Goal: Information Seeking & Learning: Understand process/instructions

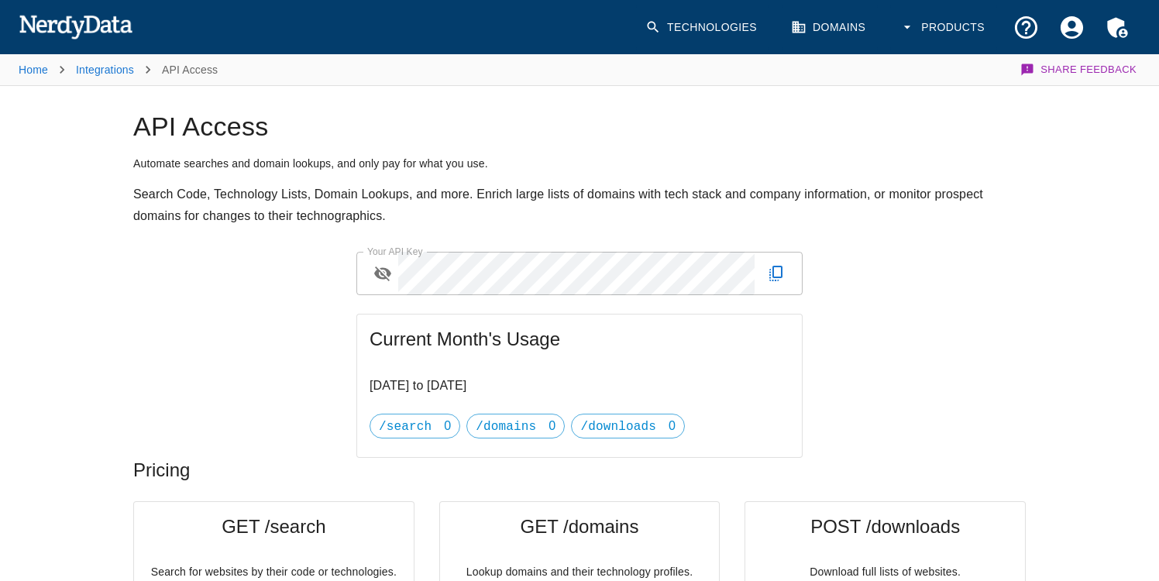
scroll to position [755, 0]
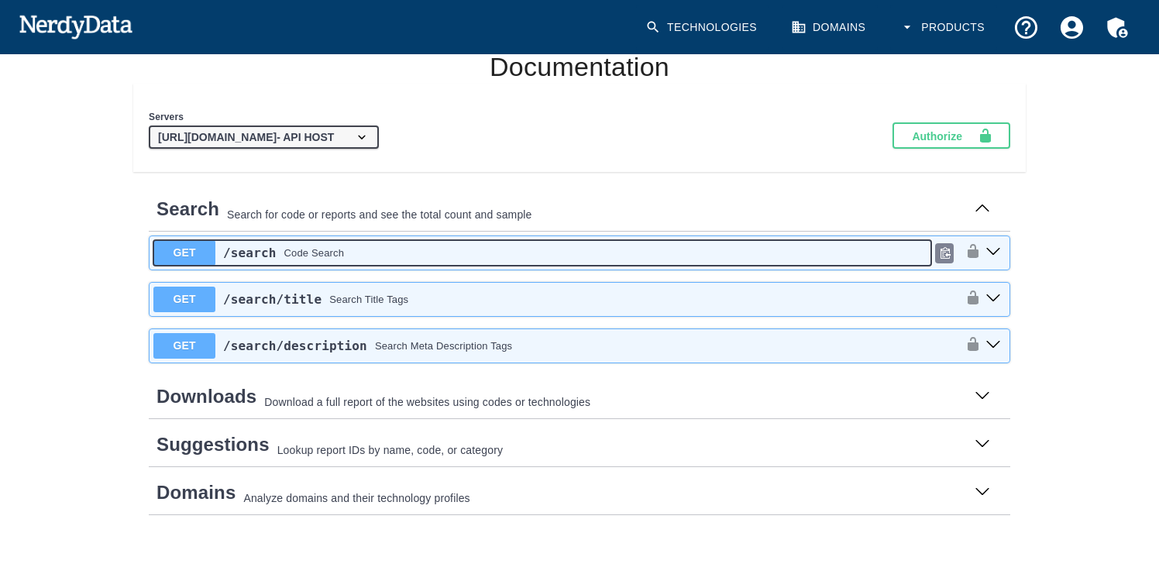
click at [348, 253] on div "/search Code Search" at bounding box center [573, 253] width 716 height 19
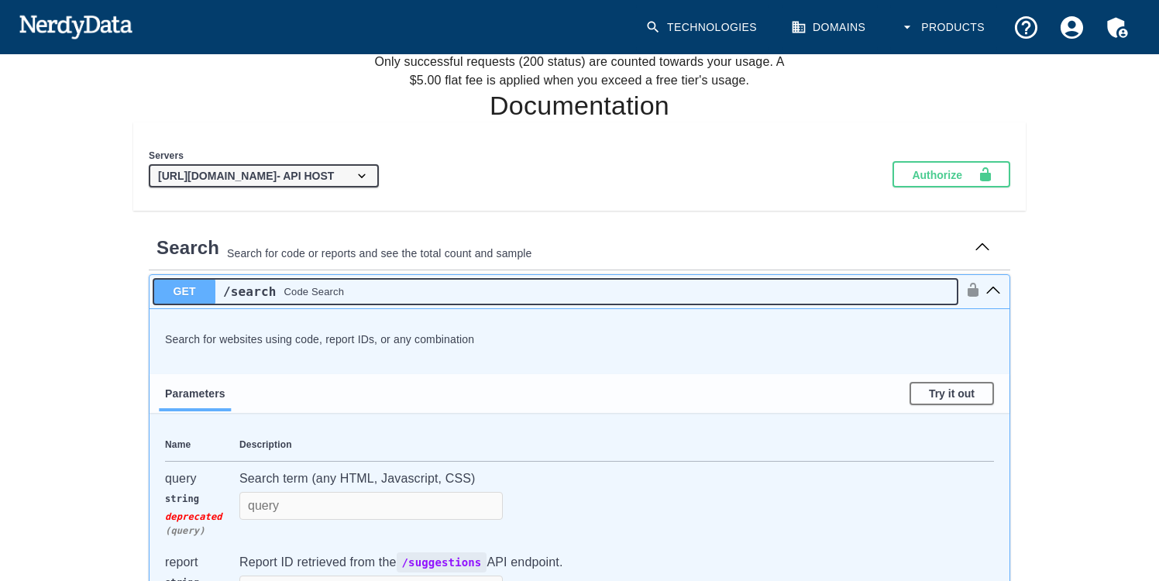
scroll to position [715, 0]
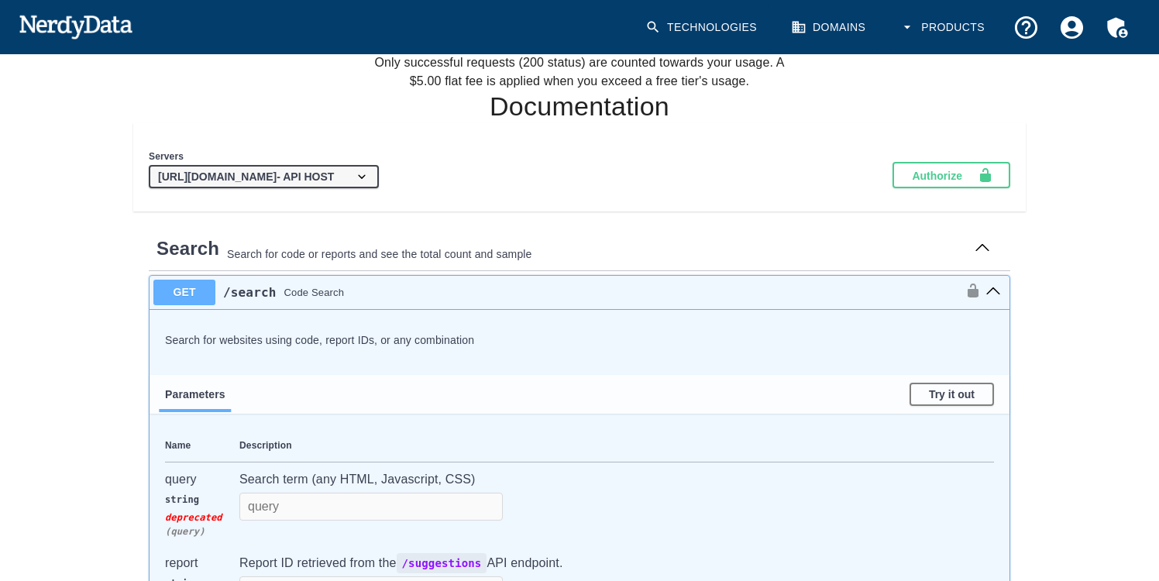
click at [726, 21] on link "Technologies" at bounding box center [702, 28] width 133 height 46
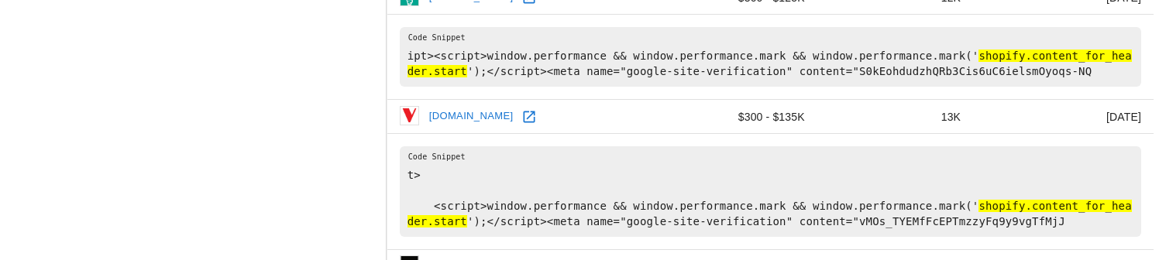
scroll to position [2294, 0]
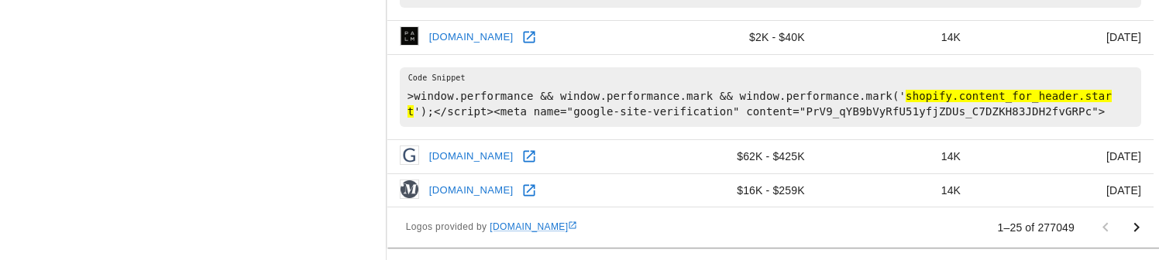
click at [1138, 228] on icon "Go to next page" at bounding box center [1137, 227] width 5 height 9
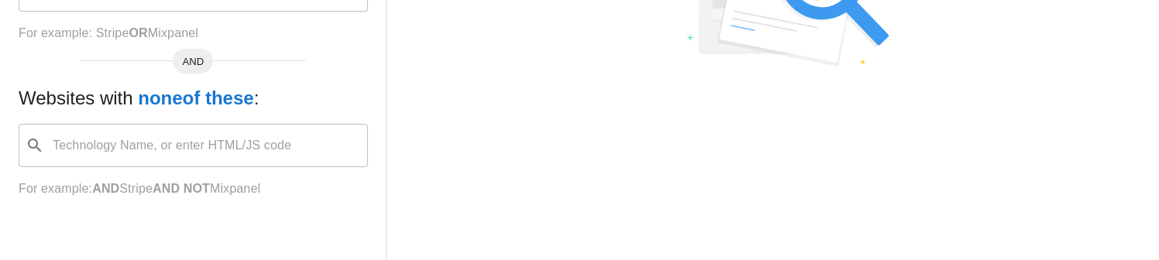
scroll to position [0, 0]
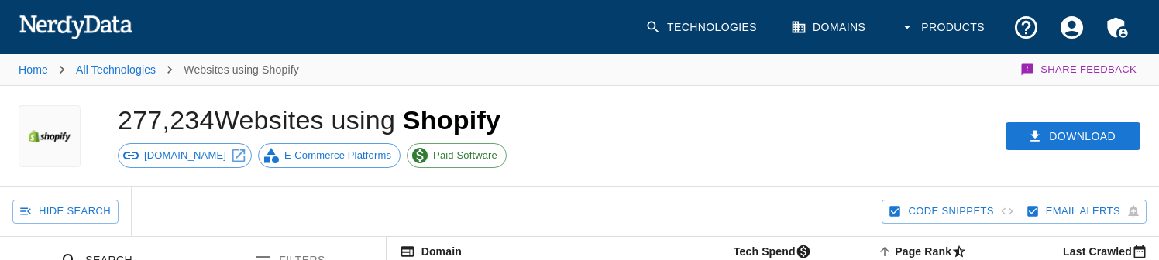
click at [933, 25] on button "Products" at bounding box center [943, 28] width 107 height 46
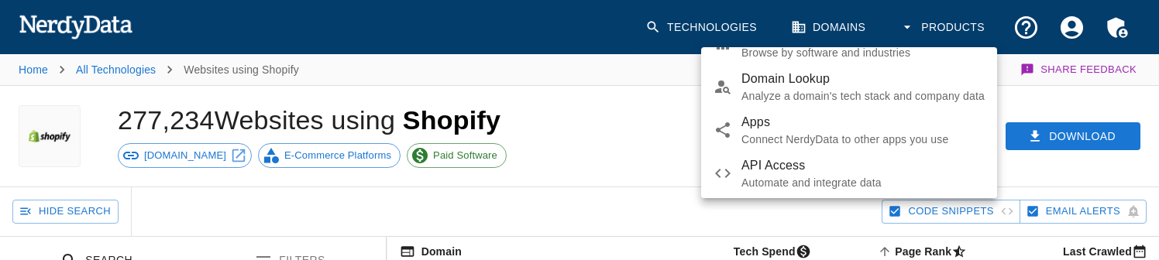
scroll to position [86, 0]
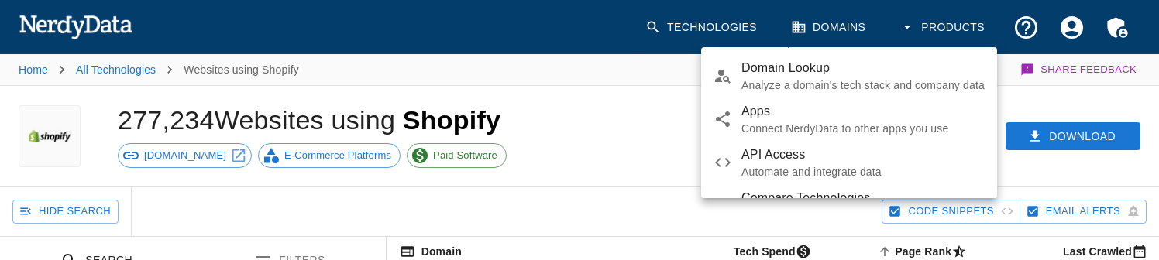
click at [855, 160] on span "API Access" at bounding box center [863, 155] width 243 height 19
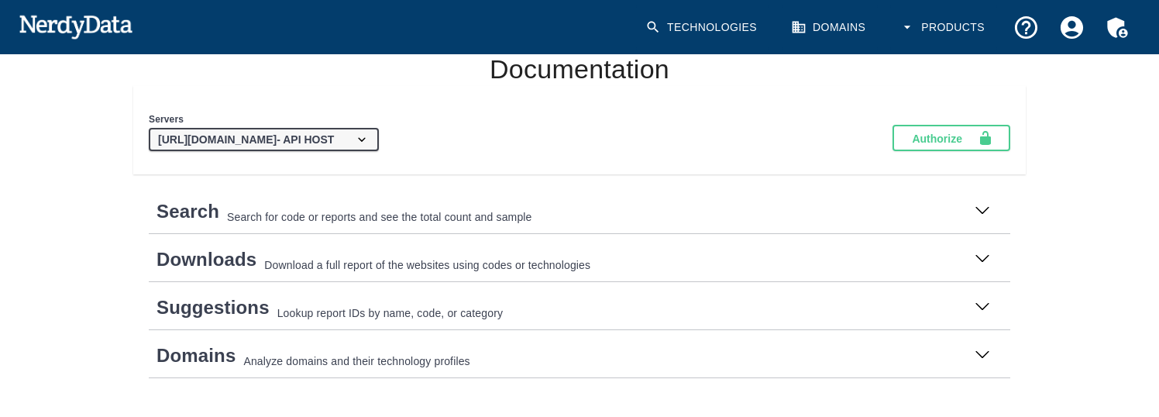
scroll to position [771, 0]
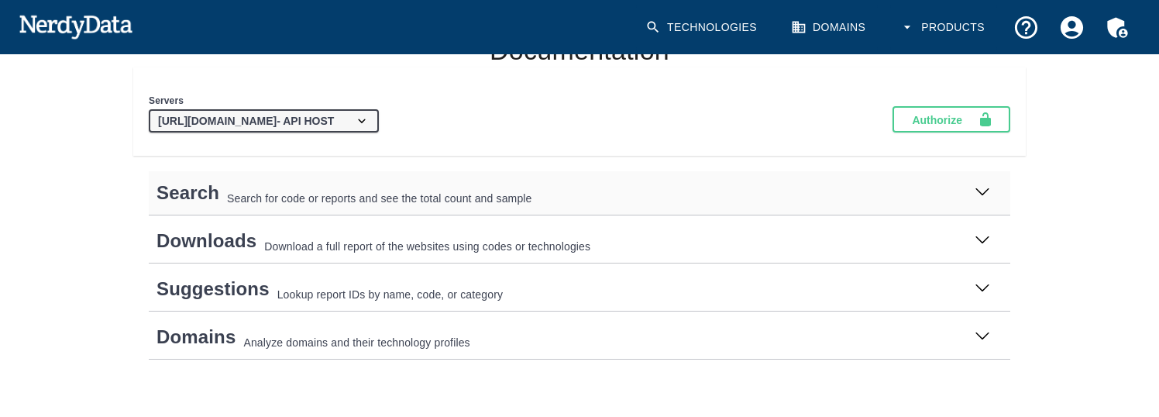
click at [642, 198] on p "Search for code or reports and see the total count and sample" at bounding box center [594, 199] width 735 height 16
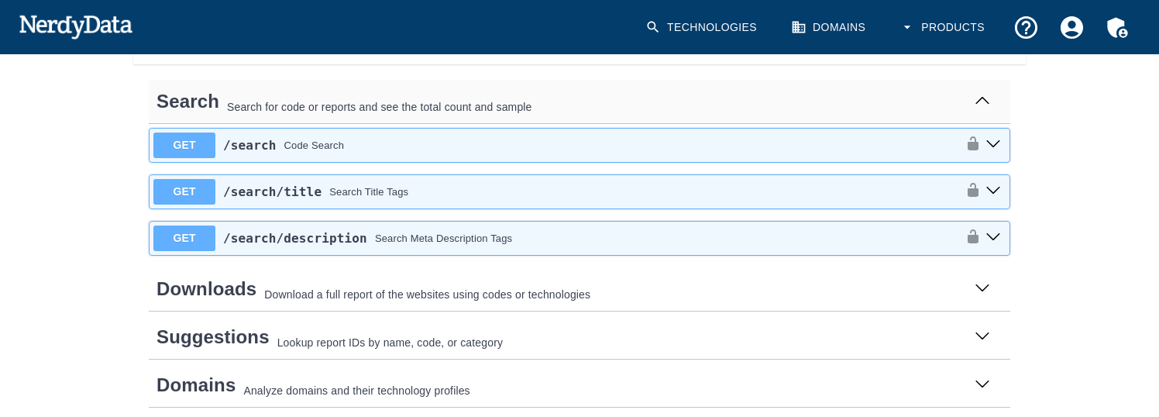
scroll to position [883, 0]
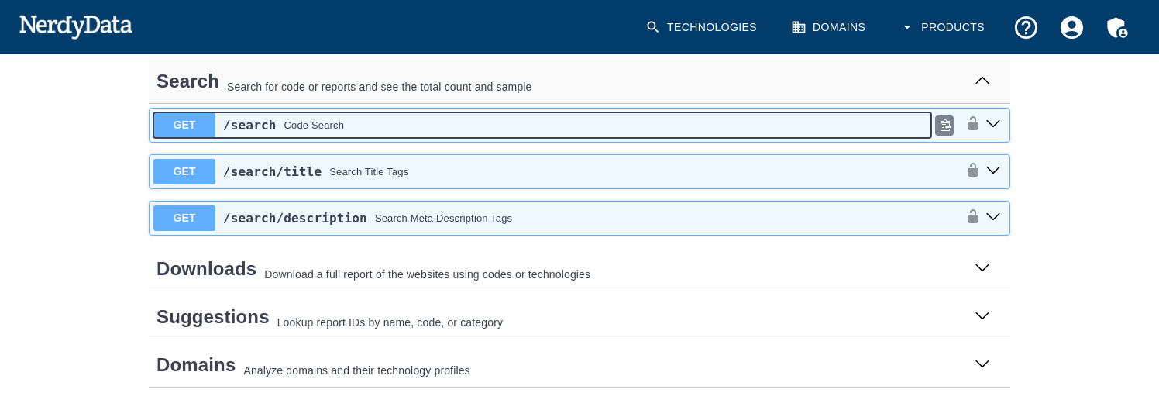
click at [611, 122] on div "/search Code Search" at bounding box center [573, 125] width 716 height 19
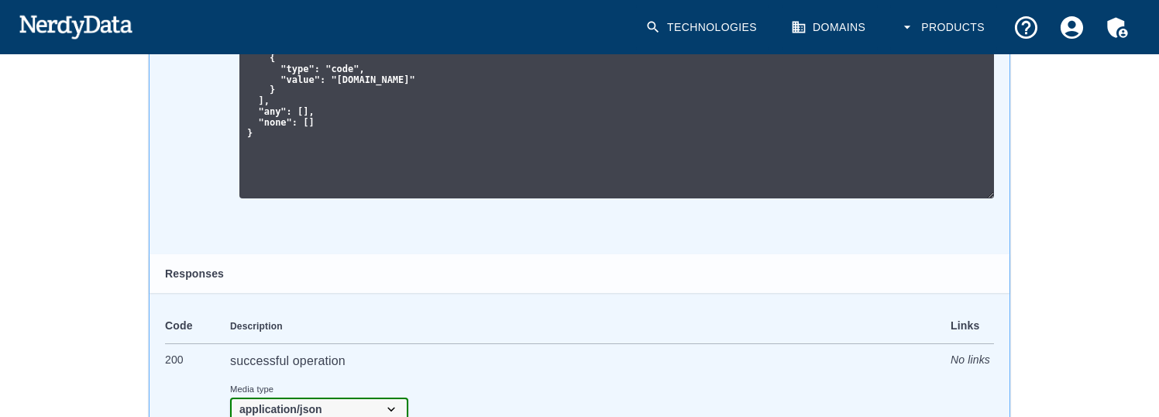
scroll to position [1401, 0]
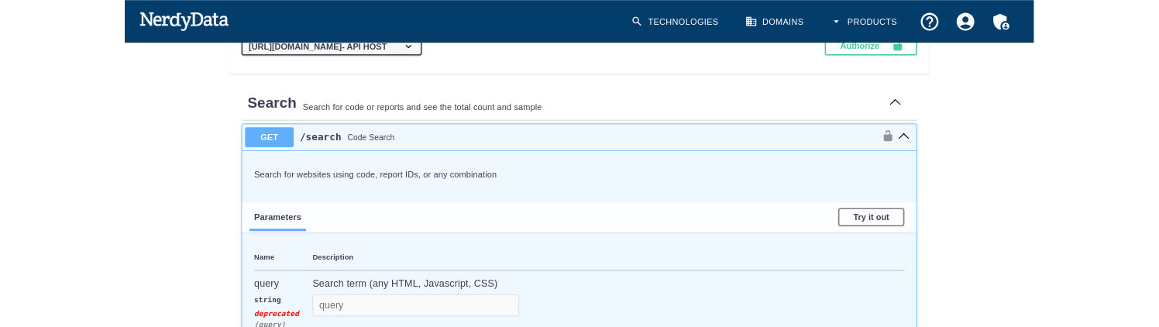
scroll to position [825, 0]
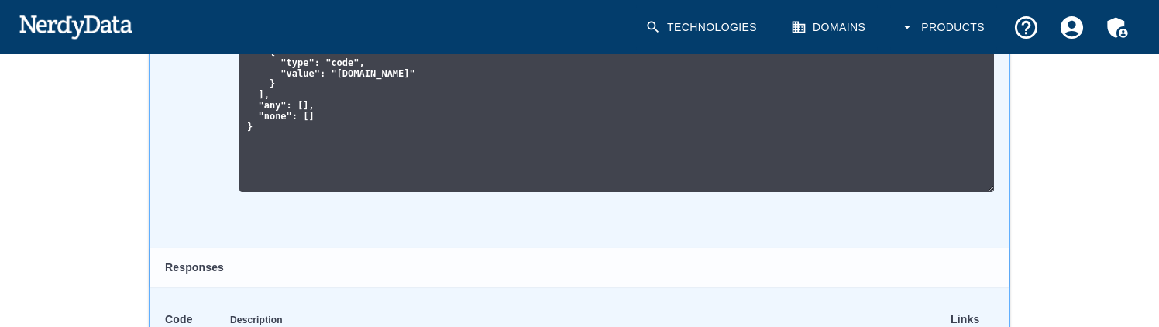
scroll to position [1435, 0]
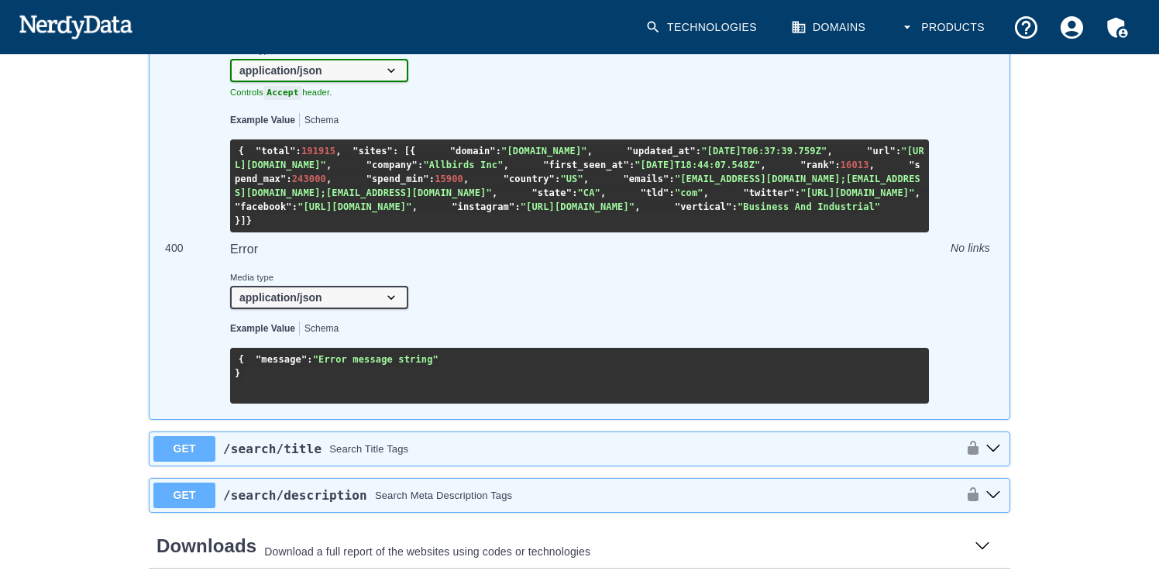
scroll to position [1827, 0]
